Goal: Check status: Check status

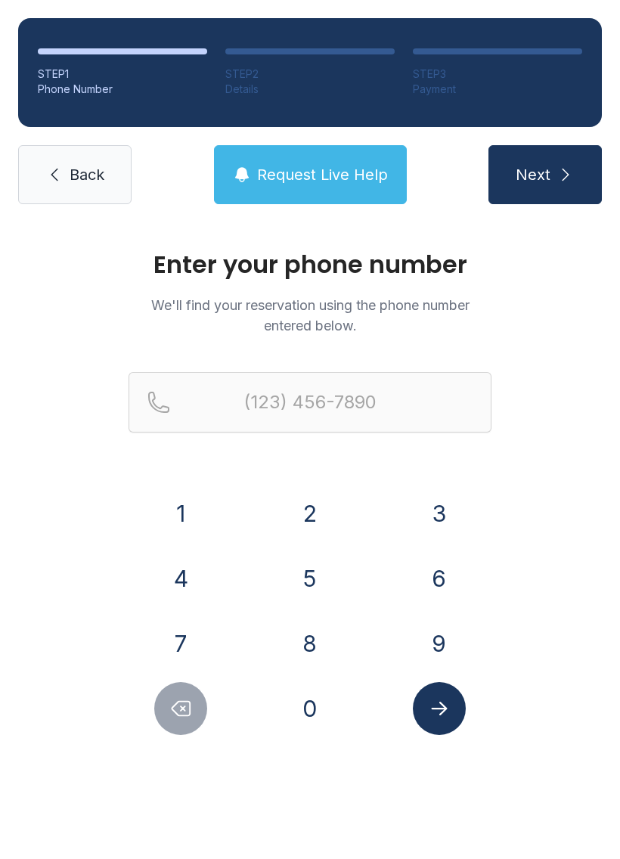
click at [434, 649] on button "9" at bounding box center [439, 643] width 53 height 53
click at [191, 514] on button "1" at bounding box center [180, 513] width 53 height 53
click at [289, 714] on button "0" at bounding box center [310, 708] width 53 height 53
click at [443, 568] on button "6" at bounding box center [439, 578] width 53 height 53
click at [180, 508] on button "1" at bounding box center [180, 513] width 53 height 53
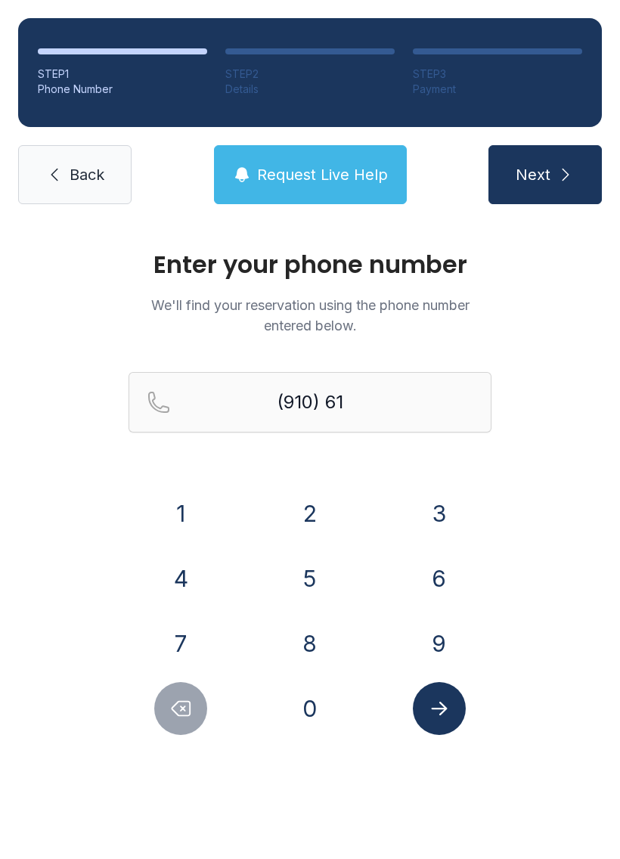
click at [325, 651] on button "8" at bounding box center [310, 643] width 53 height 53
click at [193, 626] on button "7" at bounding box center [180, 643] width 53 height 53
click at [307, 714] on button "0" at bounding box center [310, 708] width 53 height 53
click at [183, 622] on button "7" at bounding box center [180, 643] width 53 height 53
click at [450, 504] on button "3" at bounding box center [439, 513] width 53 height 53
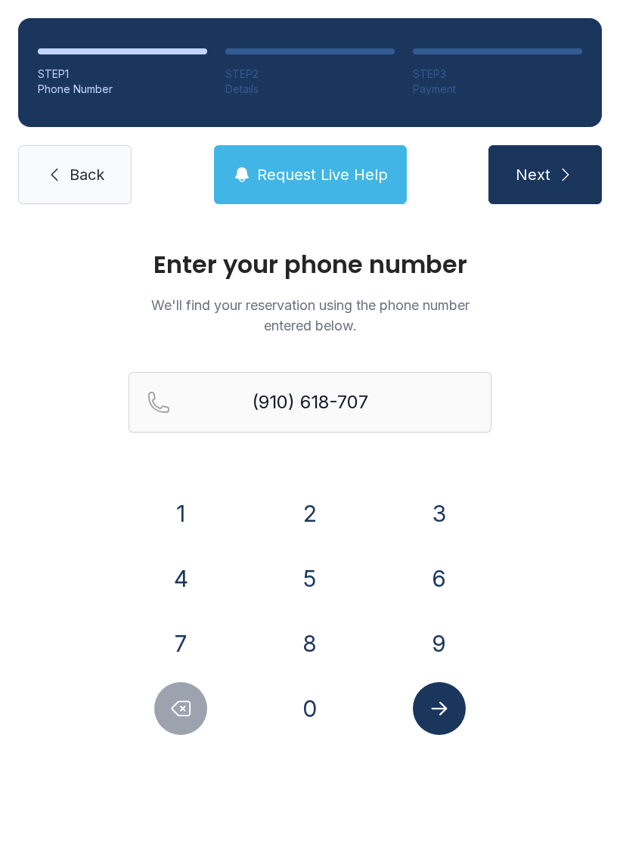
type input "[PHONE_NUMBER]"
click at [440, 713] on icon "Submit lookup form" at bounding box center [439, 708] width 23 height 23
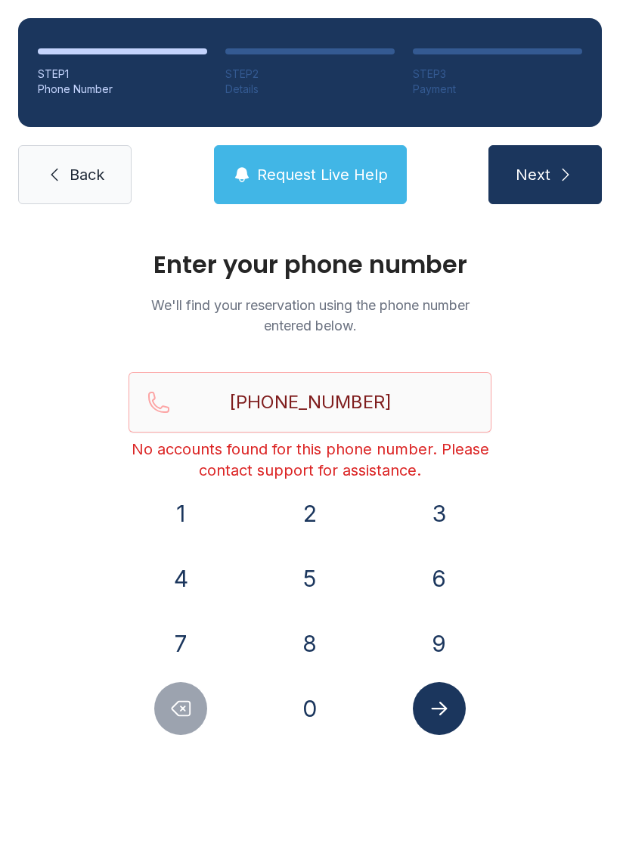
click at [76, 168] on span "Back" at bounding box center [87, 174] width 35 height 21
